Goal: Task Accomplishment & Management: Use online tool/utility

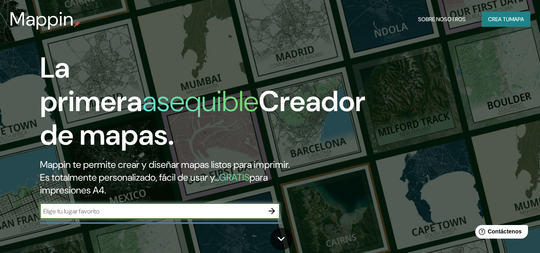
click at [272, 188] on h2 "Mappin te permite crear y diseñar mapas listos para imprimir. Es totalmente per…" at bounding box center [175, 177] width 270 height 38
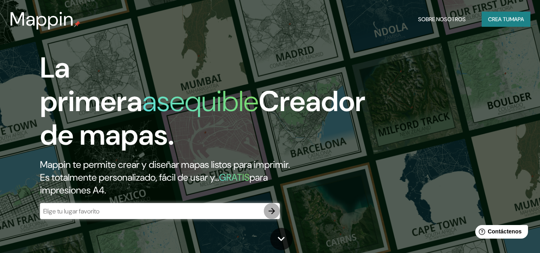
click at [271, 207] on icon "button" at bounding box center [272, 211] width 10 height 10
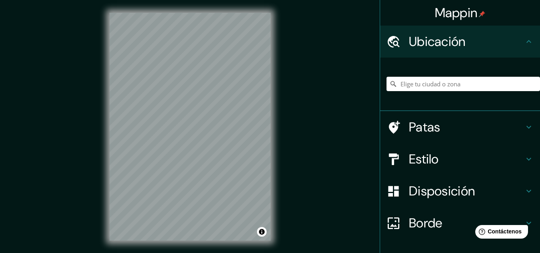
click at [420, 91] on div at bounding box center [464, 84] width 154 height 40
click at [416, 88] on input "Elige tu ciudad o zona" at bounding box center [464, 84] width 154 height 14
type input "Iquitos, [GEOGRAPHIC_DATA][PERSON_NAME], [GEOGRAPHIC_DATA]"
click at [434, 183] on font "Disposición" at bounding box center [442, 191] width 66 height 17
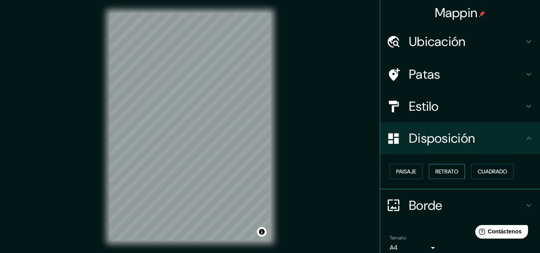
click at [442, 173] on font "Retrato" at bounding box center [447, 171] width 23 height 7
click at [404, 173] on font "Paisaje" at bounding box center [406, 171] width 20 height 7
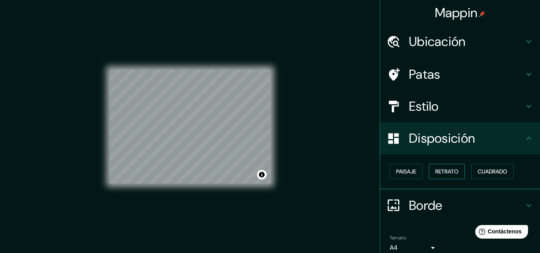
click at [436, 172] on font "Retrato" at bounding box center [447, 171] width 23 height 7
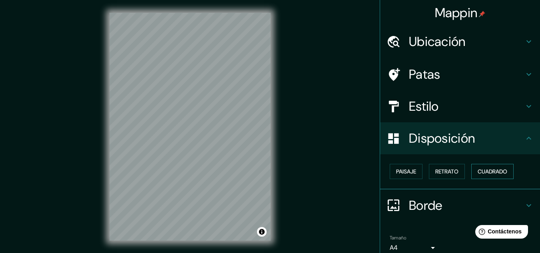
click at [488, 169] on font "Cuadrado" at bounding box center [493, 171] width 30 height 7
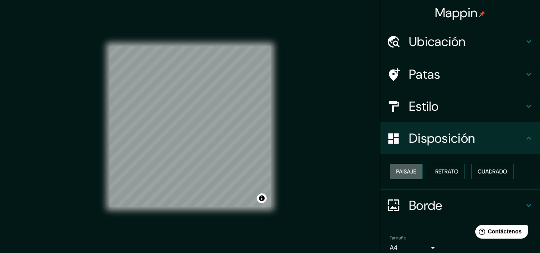
click at [414, 172] on button "Paisaje" at bounding box center [406, 171] width 33 height 15
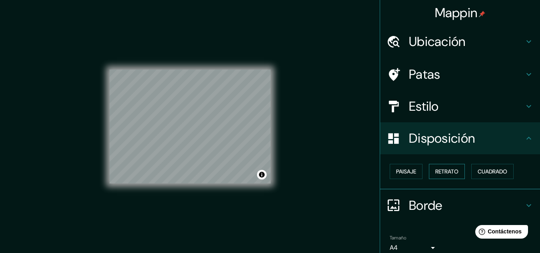
click at [452, 170] on font "Retrato" at bounding box center [447, 171] width 23 height 7
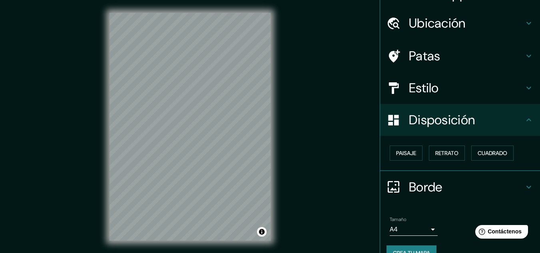
scroll to position [35, 0]
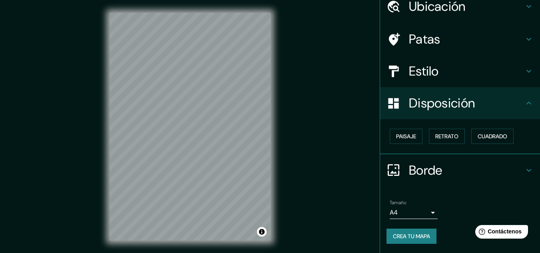
click at [428, 214] on body "Mappin Ubicación Iquitos, [GEOGRAPHIC_DATA][PERSON_NAME], [GEOGRAPHIC_DATA] [GE…" at bounding box center [270, 126] width 540 height 253
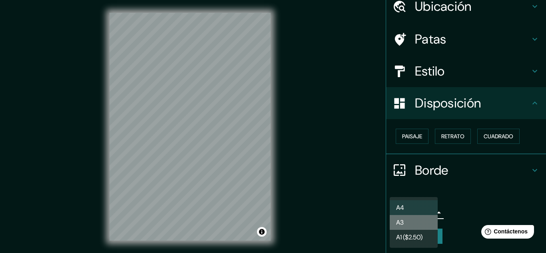
click at [423, 222] on li "A3" at bounding box center [414, 222] width 48 height 15
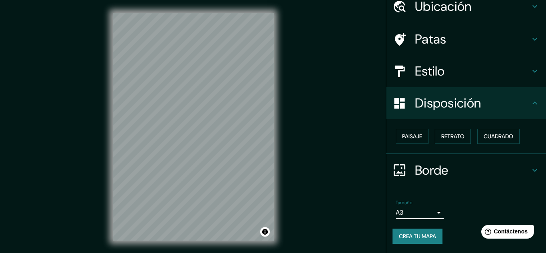
click at [427, 211] on body "Mappin Ubicación Iquitos, [GEOGRAPHIC_DATA][PERSON_NAME], [GEOGRAPHIC_DATA] [GE…" at bounding box center [273, 126] width 546 height 253
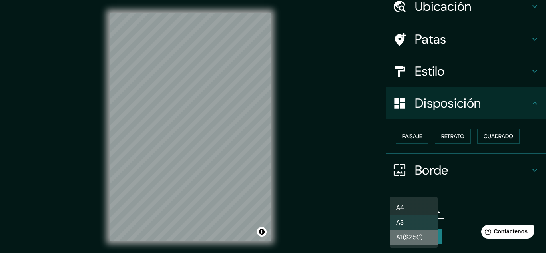
click at [428, 232] on li "A1 ($2.50)" at bounding box center [414, 237] width 48 height 15
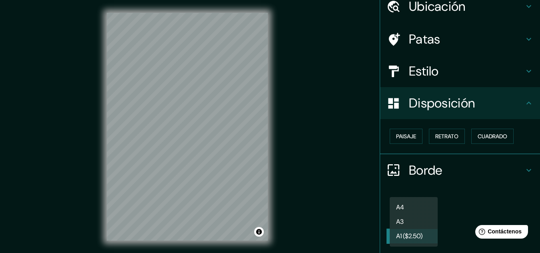
click at [427, 213] on body "Mappin Ubicación Iquitos, [GEOGRAPHIC_DATA][PERSON_NAME], [GEOGRAPHIC_DATA] [GE…" at bounding box center [270, 126] width 540 height 253
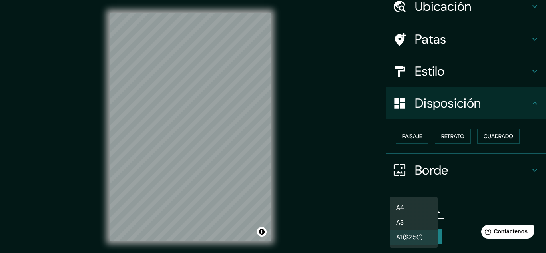
click at [414, 220] on li "A3" at bounding box center [414, 222] width 48 height 15
type input "a4"
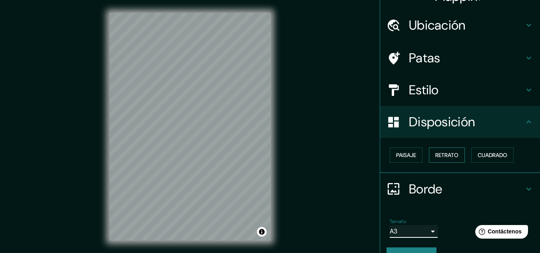
scroll to position [0, 0]
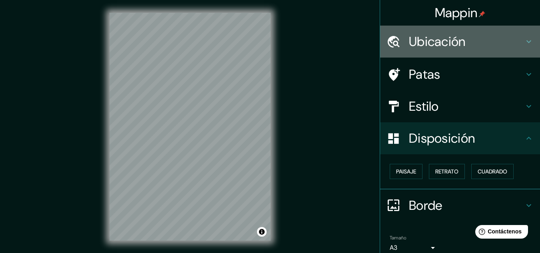
click at [445, 44] on font "Ubicación" at bounding box center [437, 41] width 57 height 17
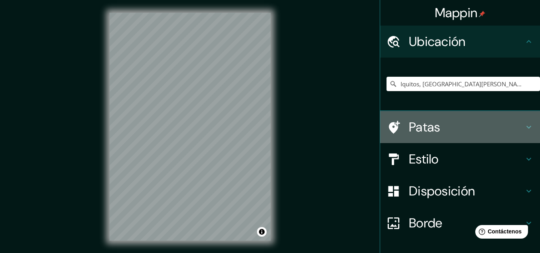
click at [461, 127] on h4 "Patas" at bounding box center [466, 127] width 115 height 16
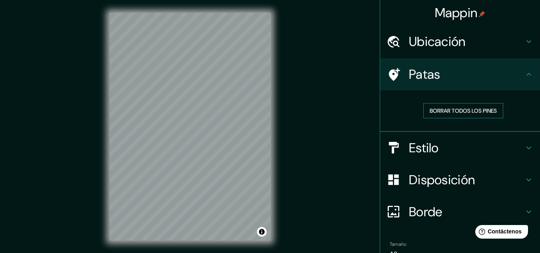
click at [455, 107] on font "Borrar todos los pines" at bounding box center [463, 111] width 67 height 10
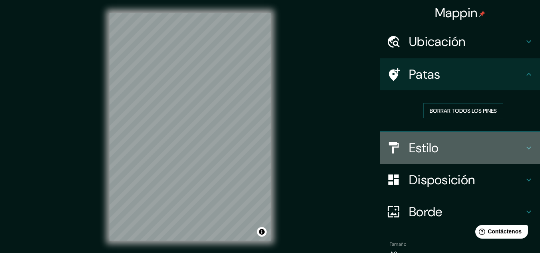
click at [416, 151] on font "Estilo" at bounding box center [424, 148] width 30 height 17
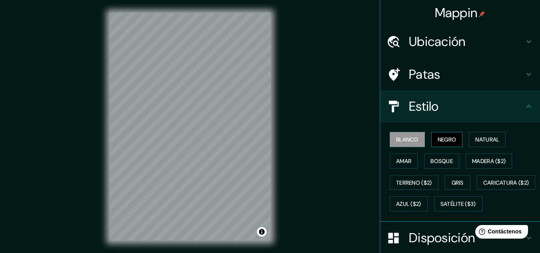
click at [447, 139] on font "Negro" at bounding box center [447, 139] width 19 height 7
click at [403, 159] on font "Amar" at bounding box center [403, 161] width 15 height 7
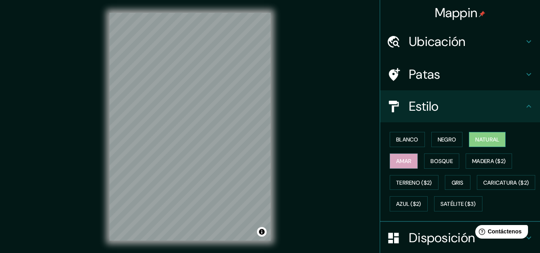
click at [480, 142] on font "Natural" at bounding box center [488, 139] width 24 height 7
click at [407, 146] on button "Blanco" at bounding box center [407, 139] width 35 height 15
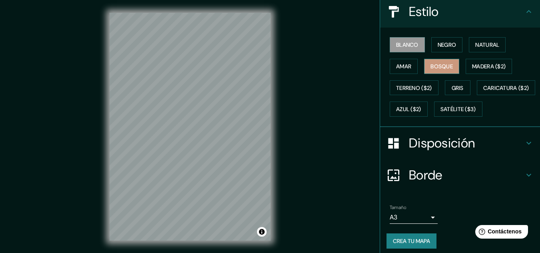
scroll to position [121, 0]
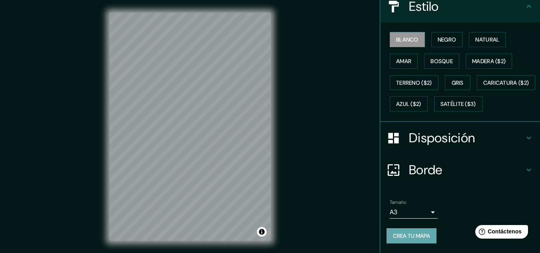
click at [414, 236] on font "Crea tu mapa" at bounding box center [411, 235] width 37 height 7
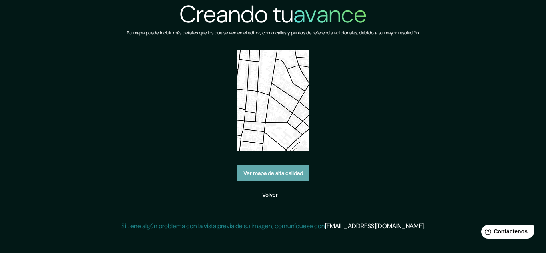
click at [294, 175] on font "Ver mapa de alta calidad" at bounding box center [274, 173] width 60 height 7
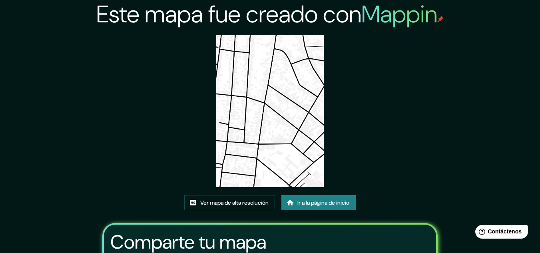
click at [355, 137] on div "Este mapa fue creado con Mappin Ver mapa de alta resolución Ir a la página de i…" at bounding box center [270, 176] width 355 height 353
